Goal: Transaction & Acquisition: Purchase product/service

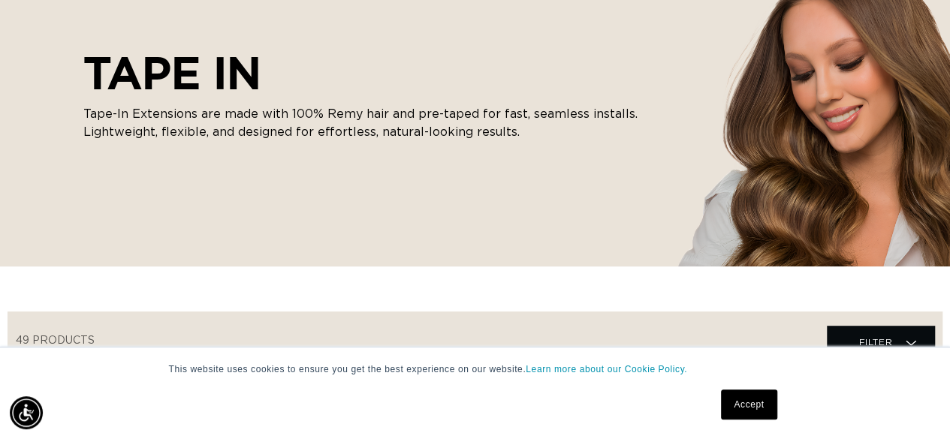
scroll to position [0, 1686]
click at [743, 402] on link "Accept" at bounding box center [749, 405] width 56 height 30
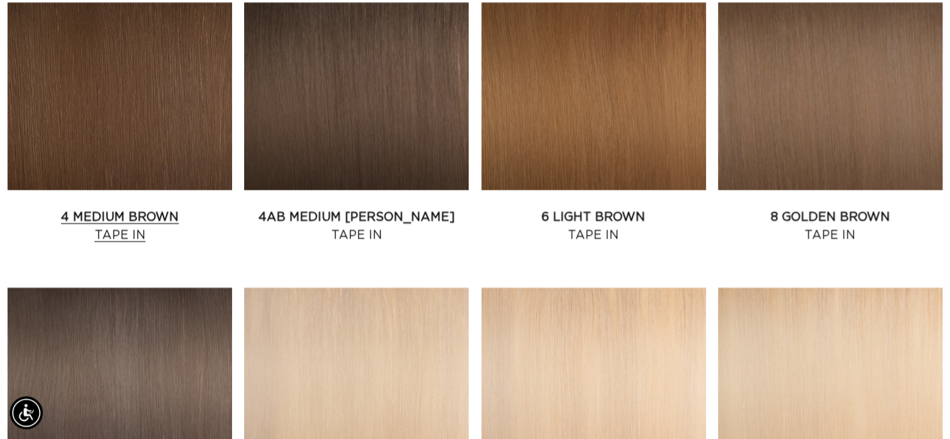
click at [164, 208] on link "4 Medium Brown Tape In" at bounding box center [120, 226] width 225 height 36
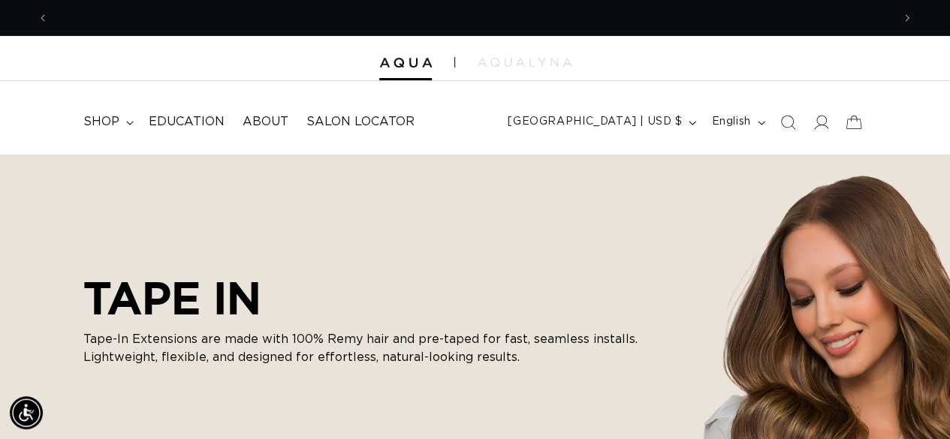
scroll to position [0, 842]
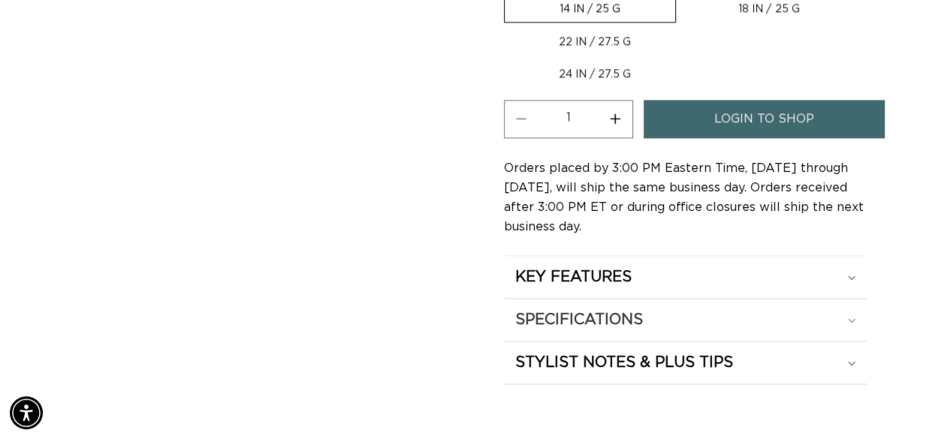
scroll to position [0, 1686]
click at [591, 310] on h2 "SPECIFICATIONS" at bounding box center [579, 320] width 128 height 20
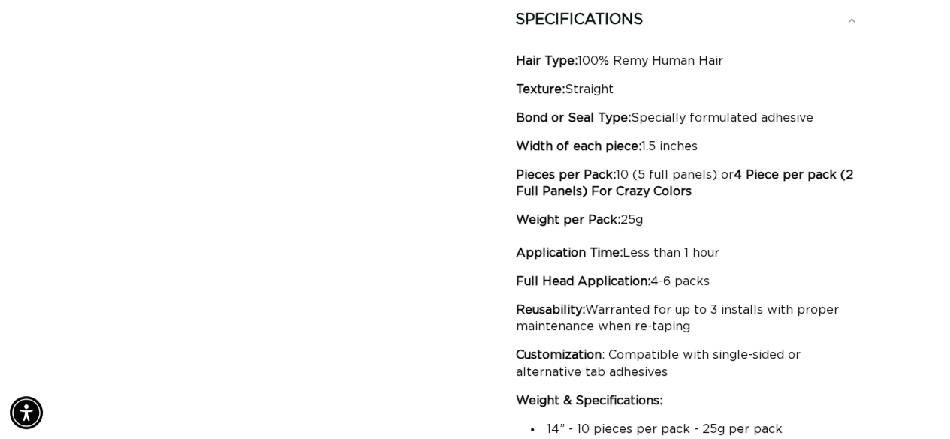
scroll to position [0, 0]
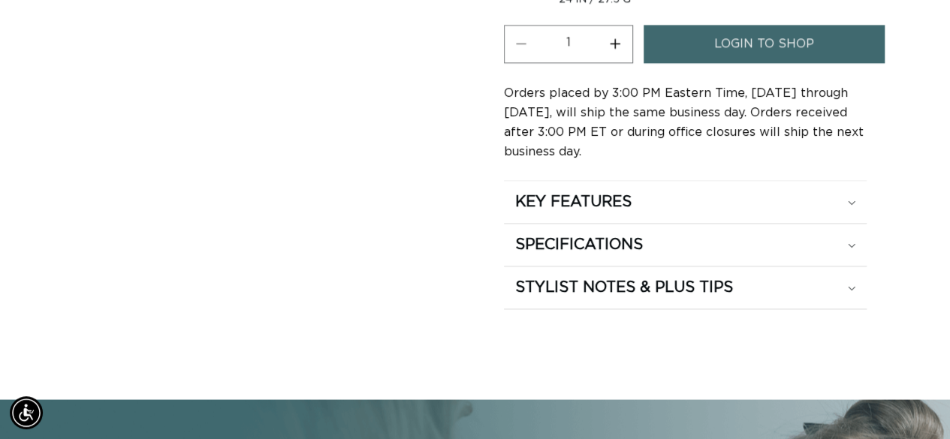
scroll to position [0, 1686]
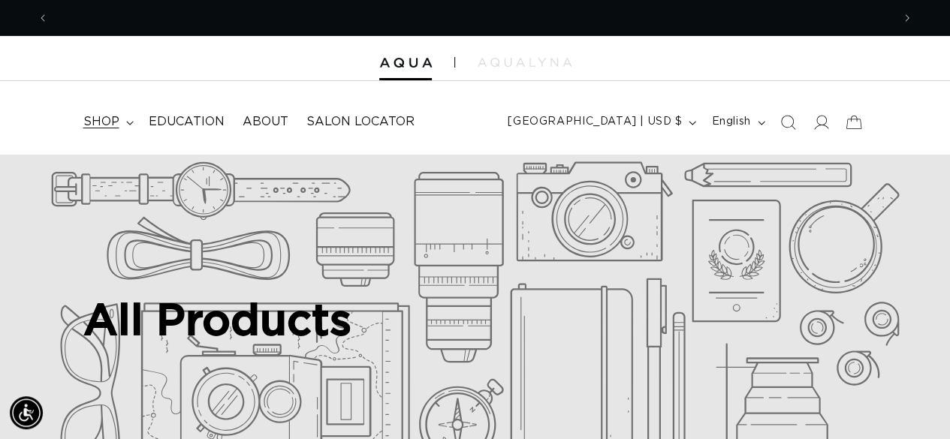
scroll to position [0, 1686]
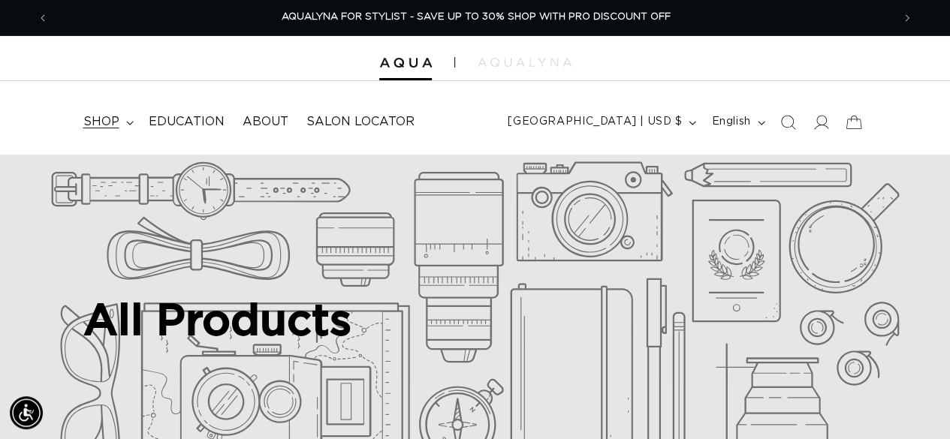
click at [102, 122] on span "shop" at bounding box center [101, 122] width 36 height 16
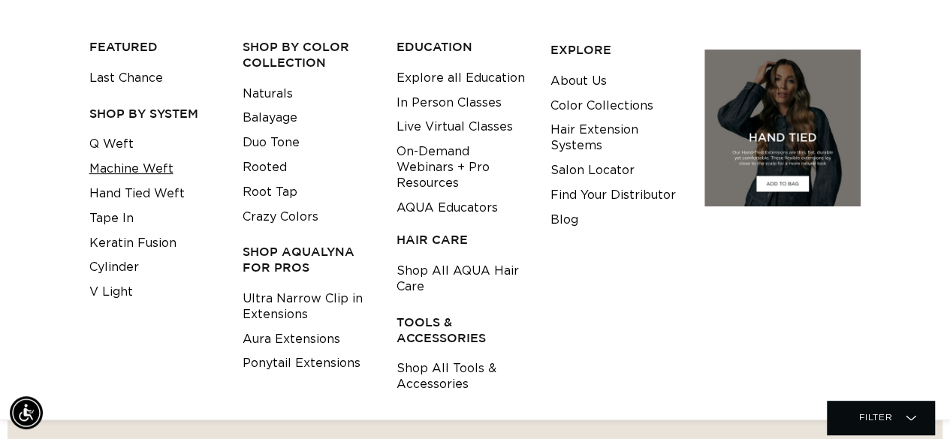
scroll to position [0, 842]
click at [119, 220] on link "Tape In" at bounding box center [111, 218] width 44 height 25
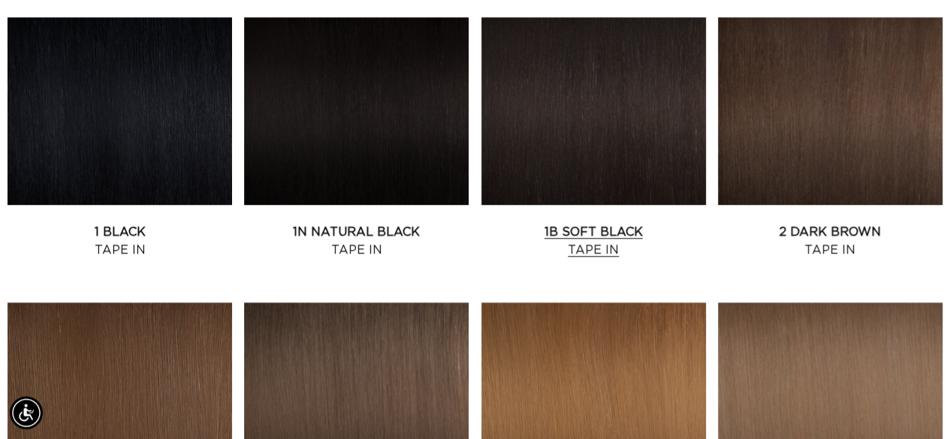
click at [580, 233] on link "1B Soft Black Tape In" at bounding box center [593, 241] width 225 height 36
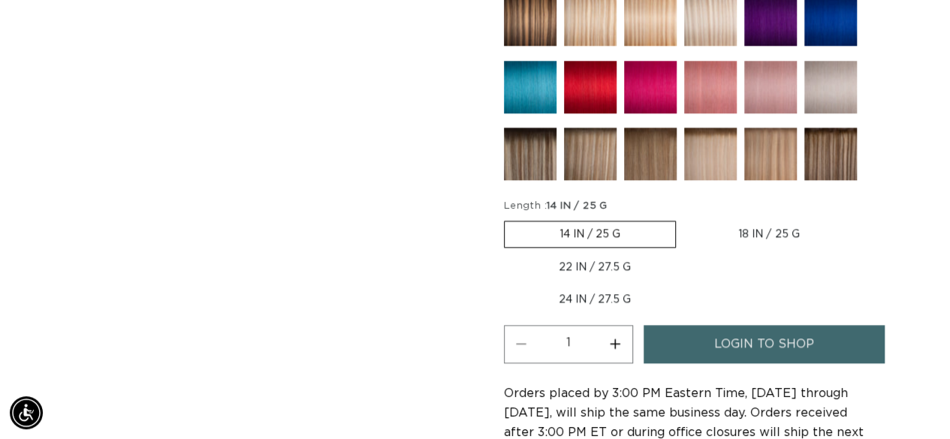
scroll to position [0, 1686]
click at [718, 333] on span "login to shop" at bounding box center [764, 344] width 100 height 38
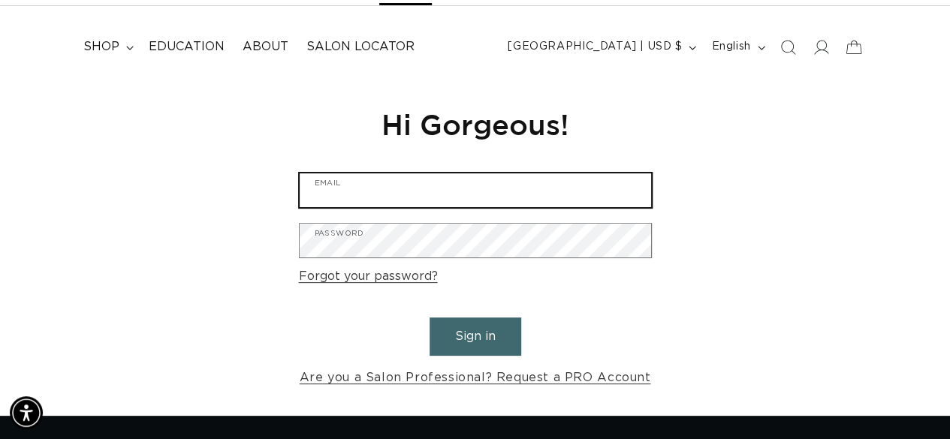
click at [377, 192] on input "Email" at bounding box center [475, 190] width 351 height 34
type input "victor.ovadia@hotmail.com"
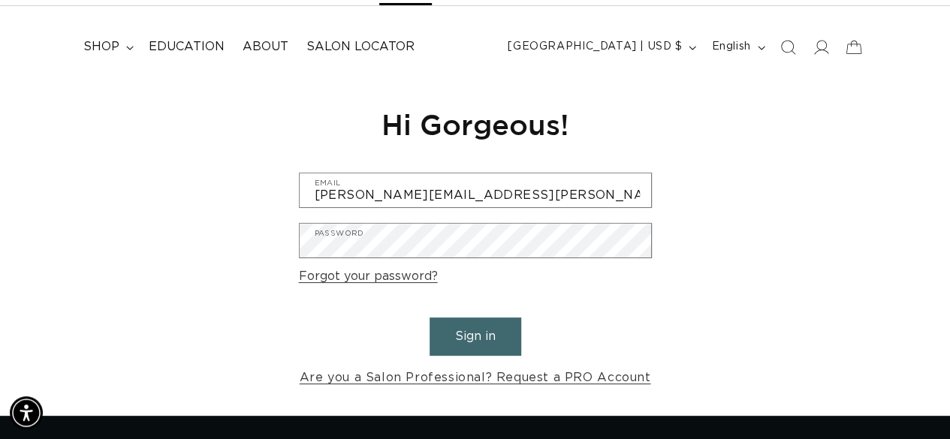
click at [470, 331] on button "Sign in" at bounding box center [476, 337] width 92 height 38
